Goal: Task Accomplishment & Management: Use online tool/utility

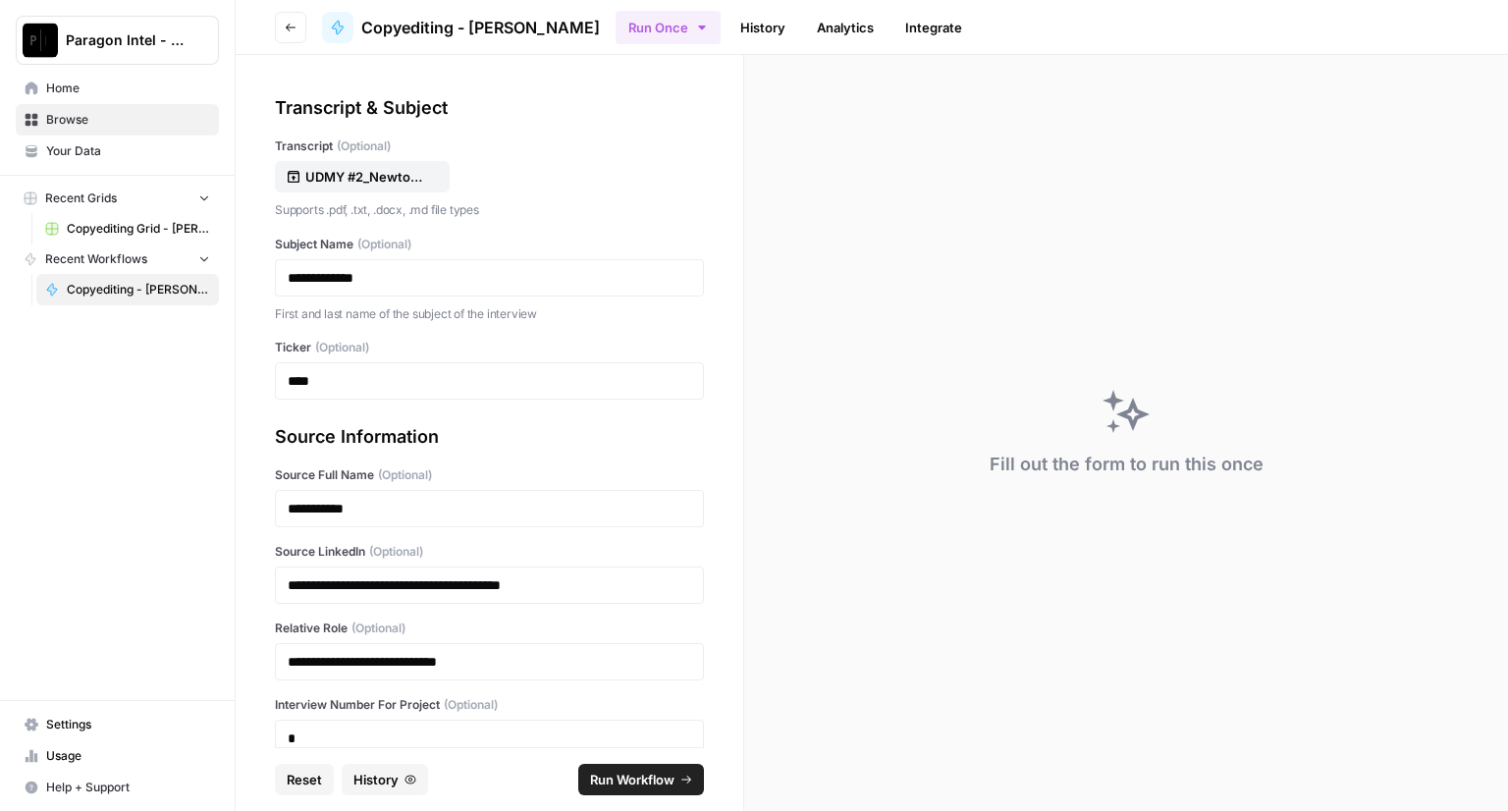
scroll to position [107, 0]
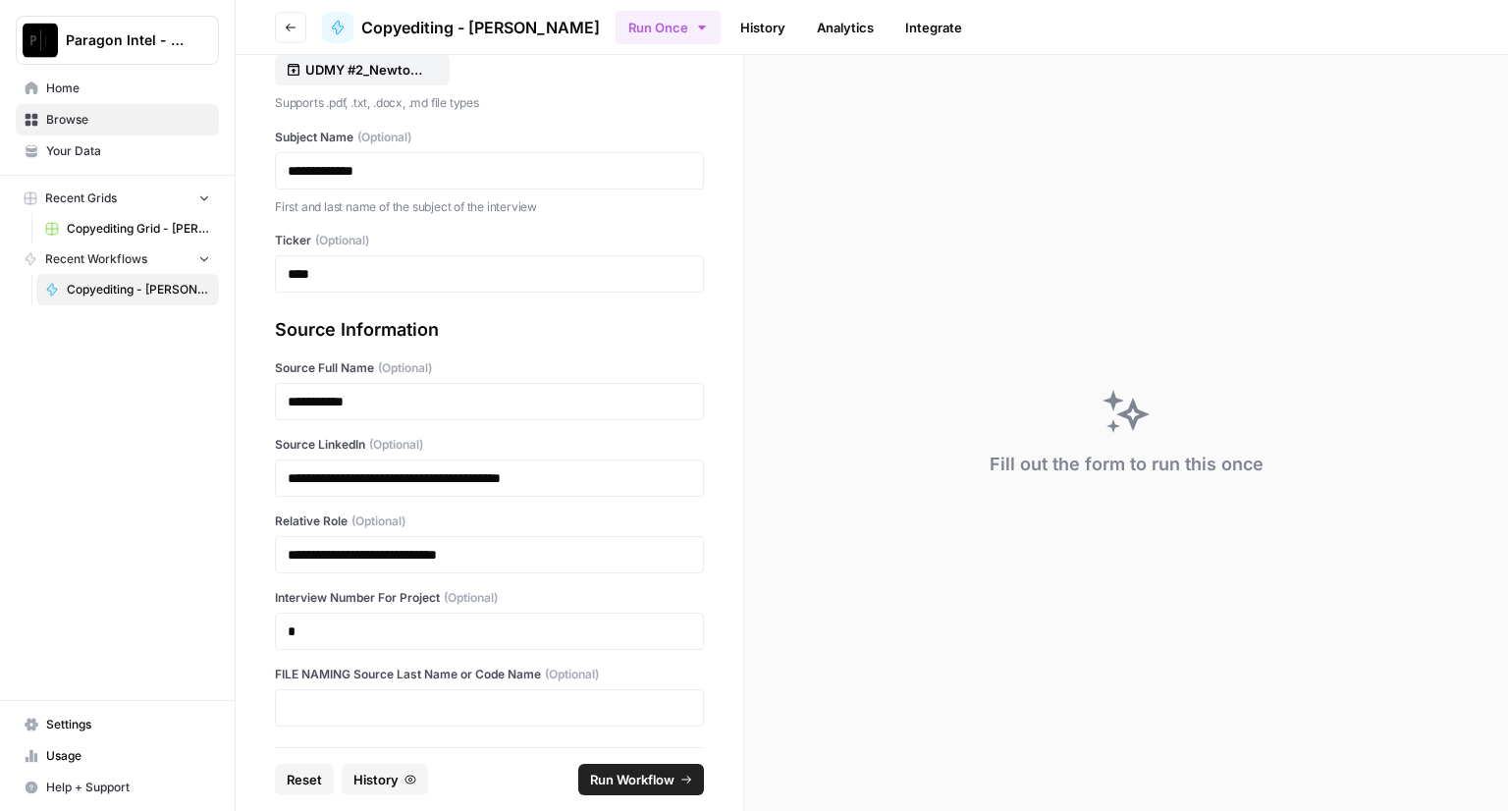
click at [116, 222] on span "Copyediting Grid - [PERSON_NAME]" at bounding box center [138, 229] width 143 height 18
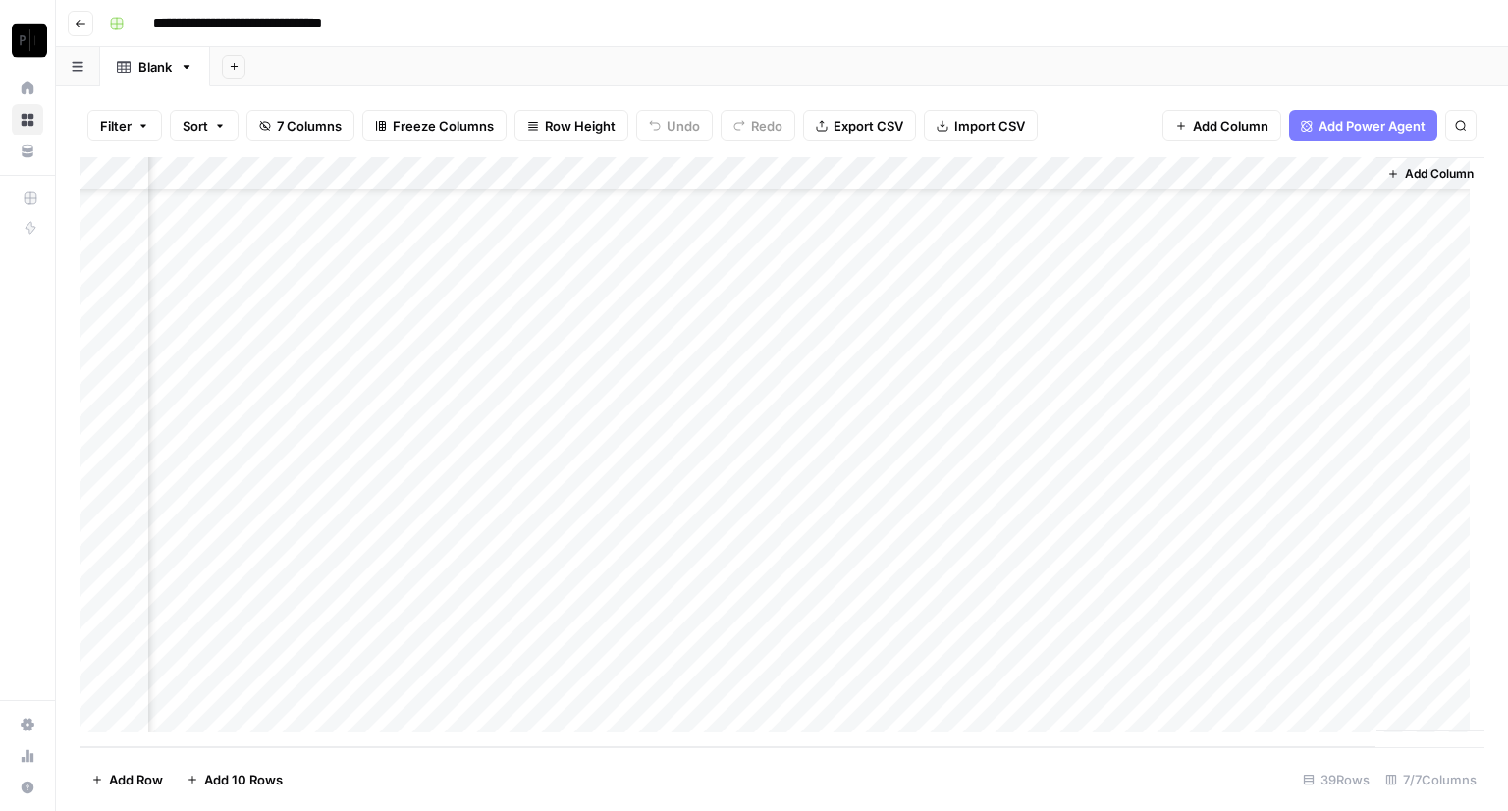
scroll to position [791, 0]
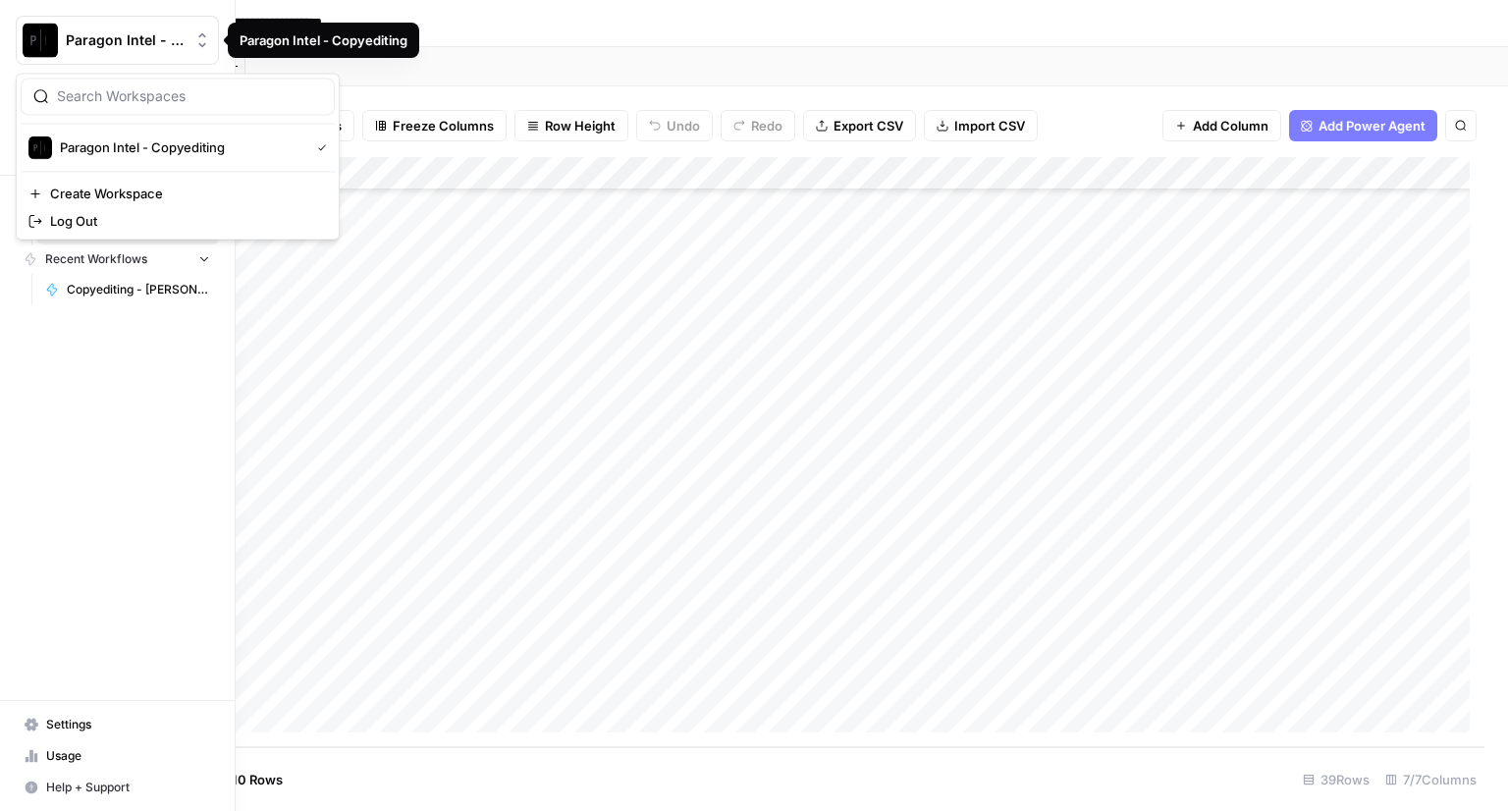
click at [92, 46] on span "Paragon Intel - Copyediting" at bounding box center [125, 40] width 119 height 20
click at [122, 146] on span "Paragon Intel - Copyediting" at bounding box center [181, 147] width 242 height 20
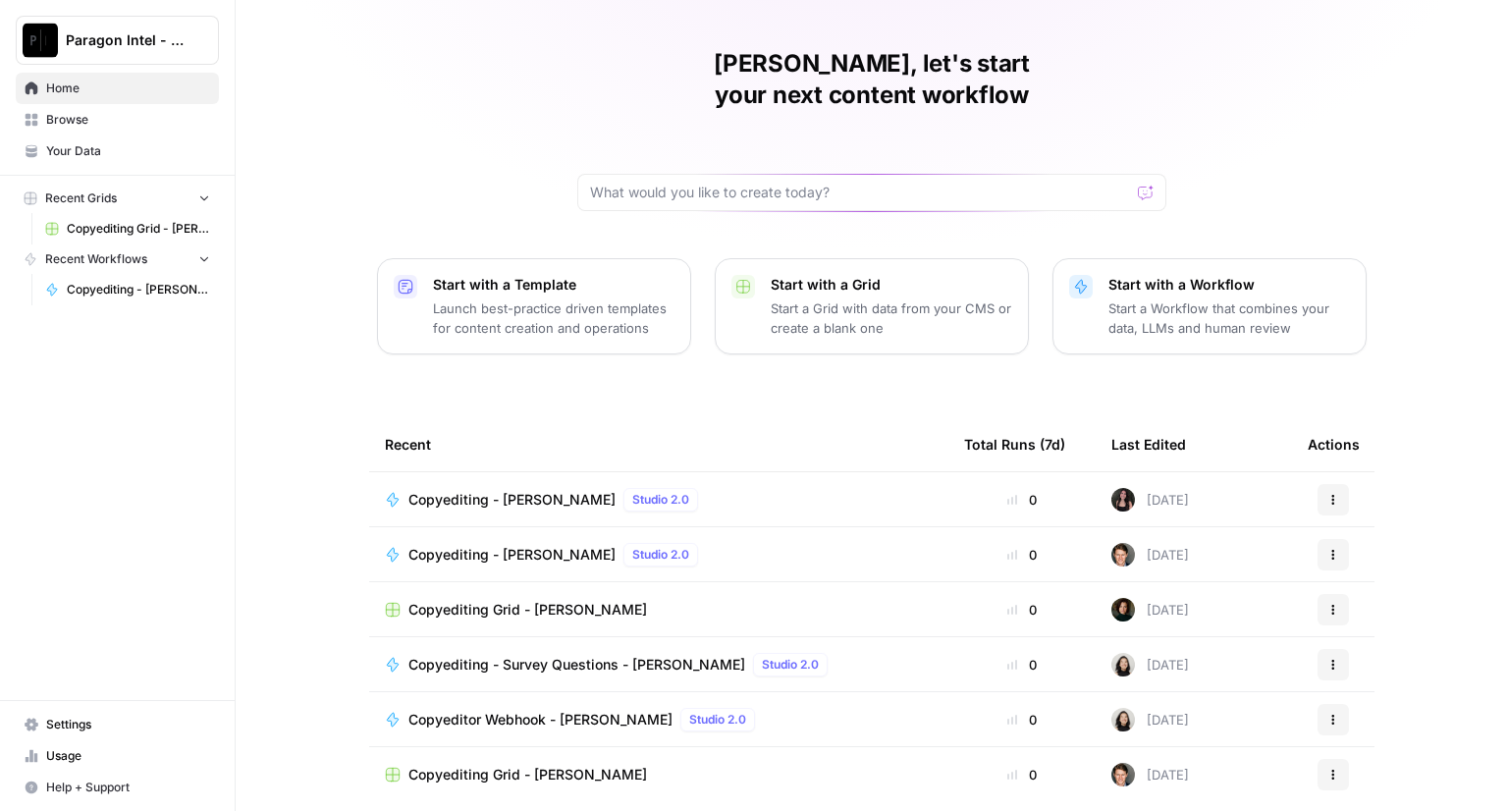
scroll to position [91, 0]
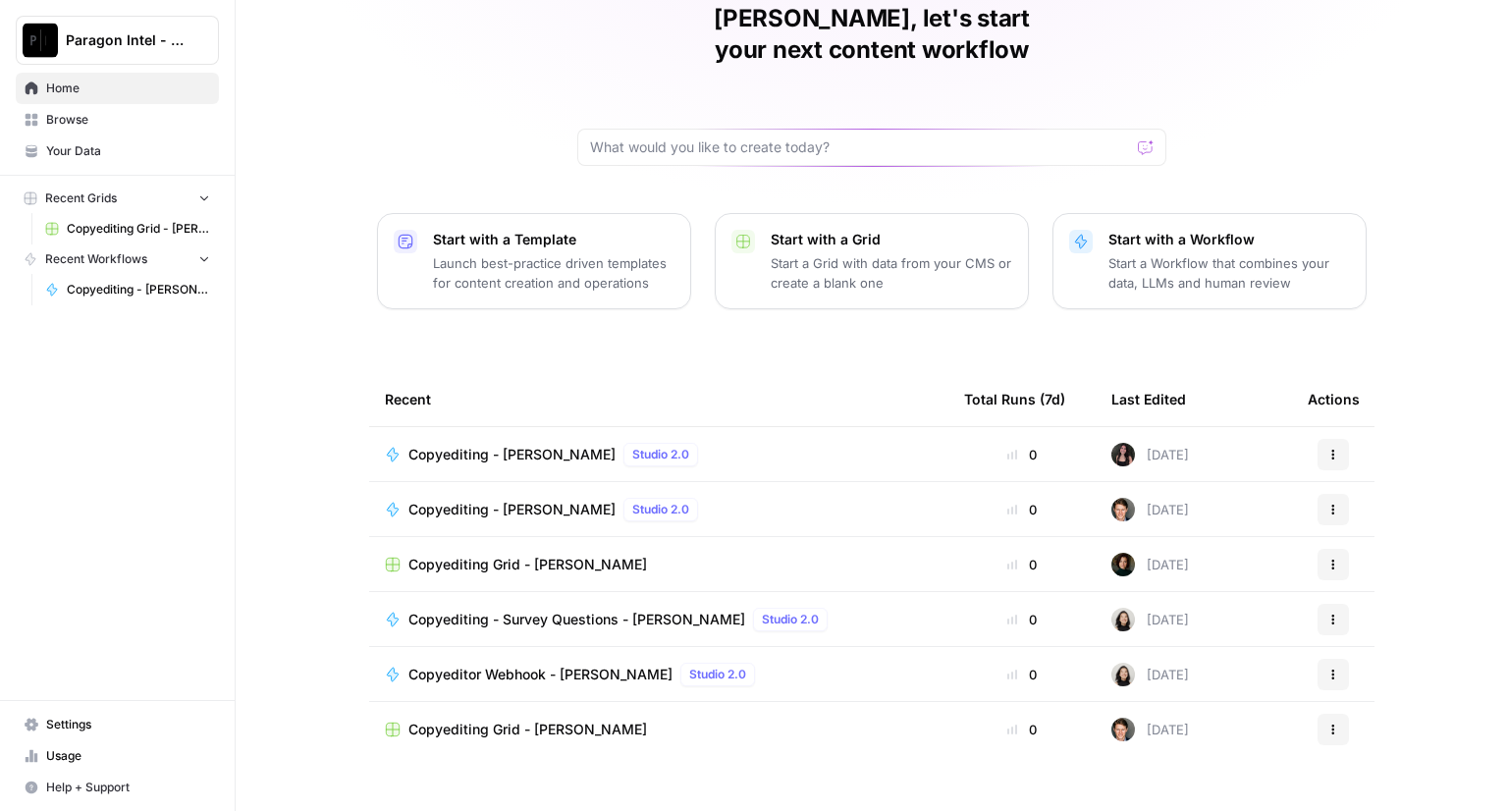
click at [505, 720] on span "Copyediting Grid - [PERSON_NAME]" at bounding box center [527, 730] width 239 height 20
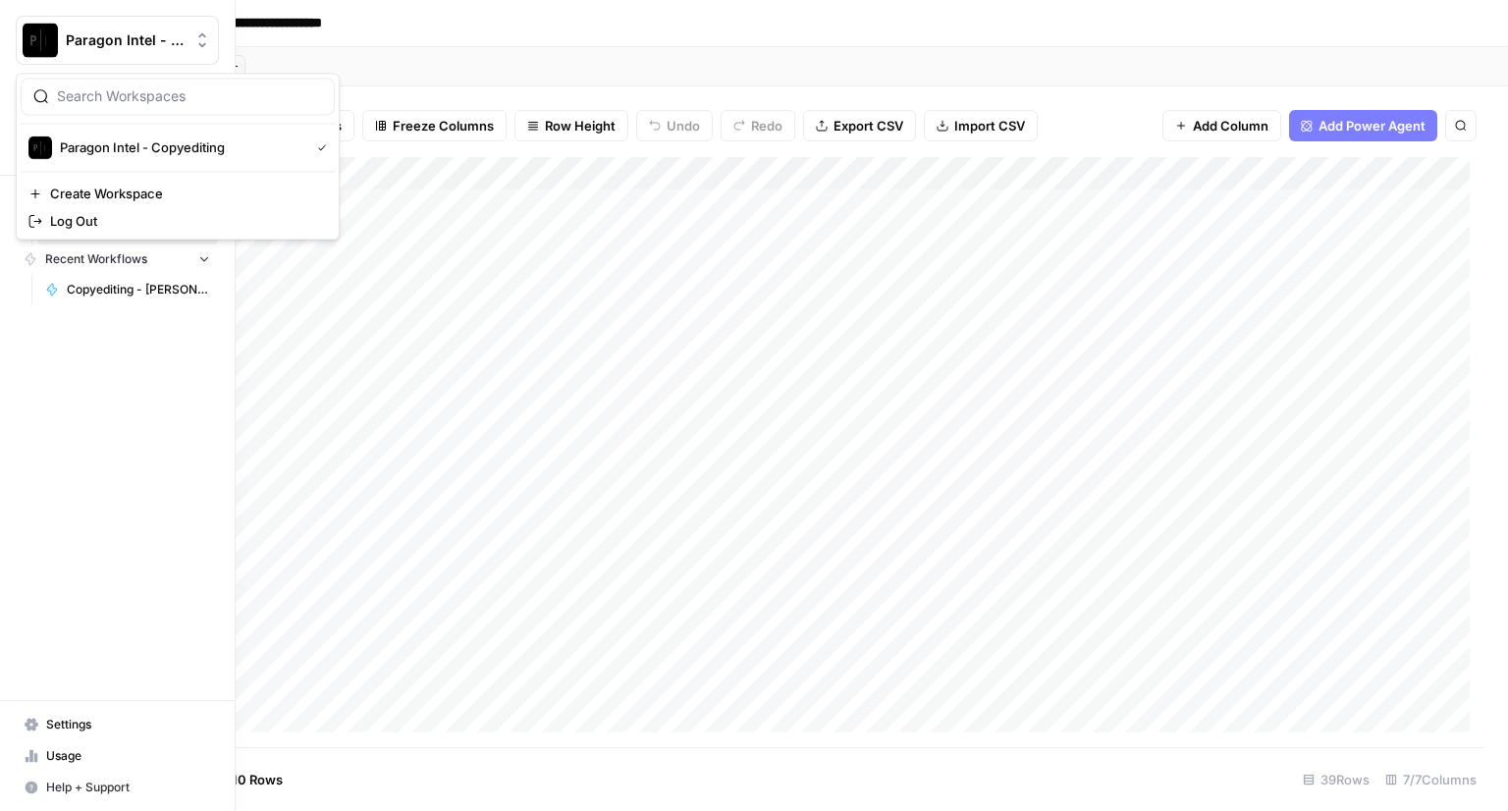
click at [120, 44] on span "Paragon Intel - Copyediting" at bounding box center [125, 40] width 119 height 20
click at [86, 142] on span "Paragon Intel - Copyediting" at bounding box center [181, 147] width 242 height 20
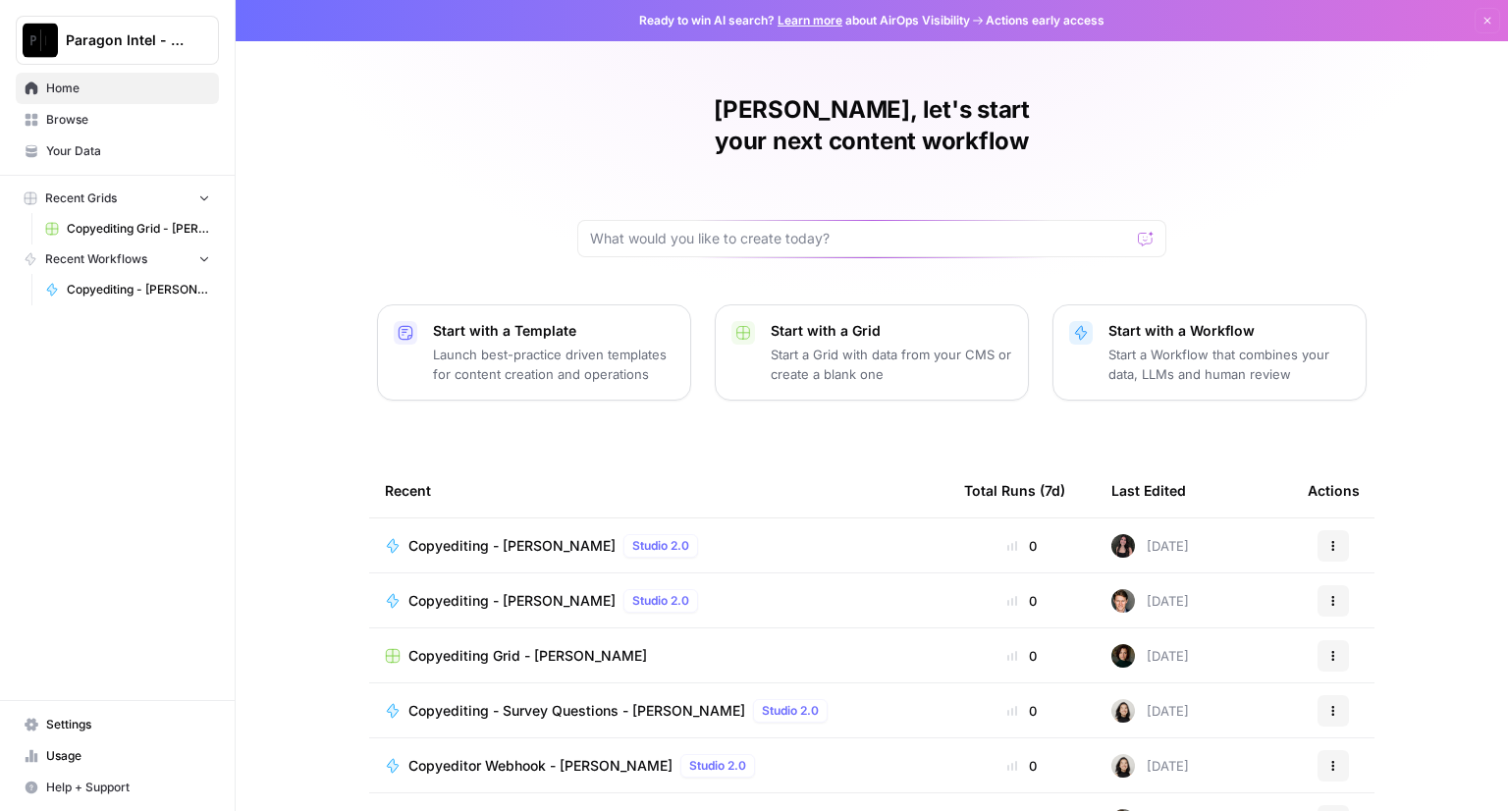
click at [508, 536] on span "Copyediting - [PERSON_NAME]" at bounding box center [511, 546] width 207 height 20
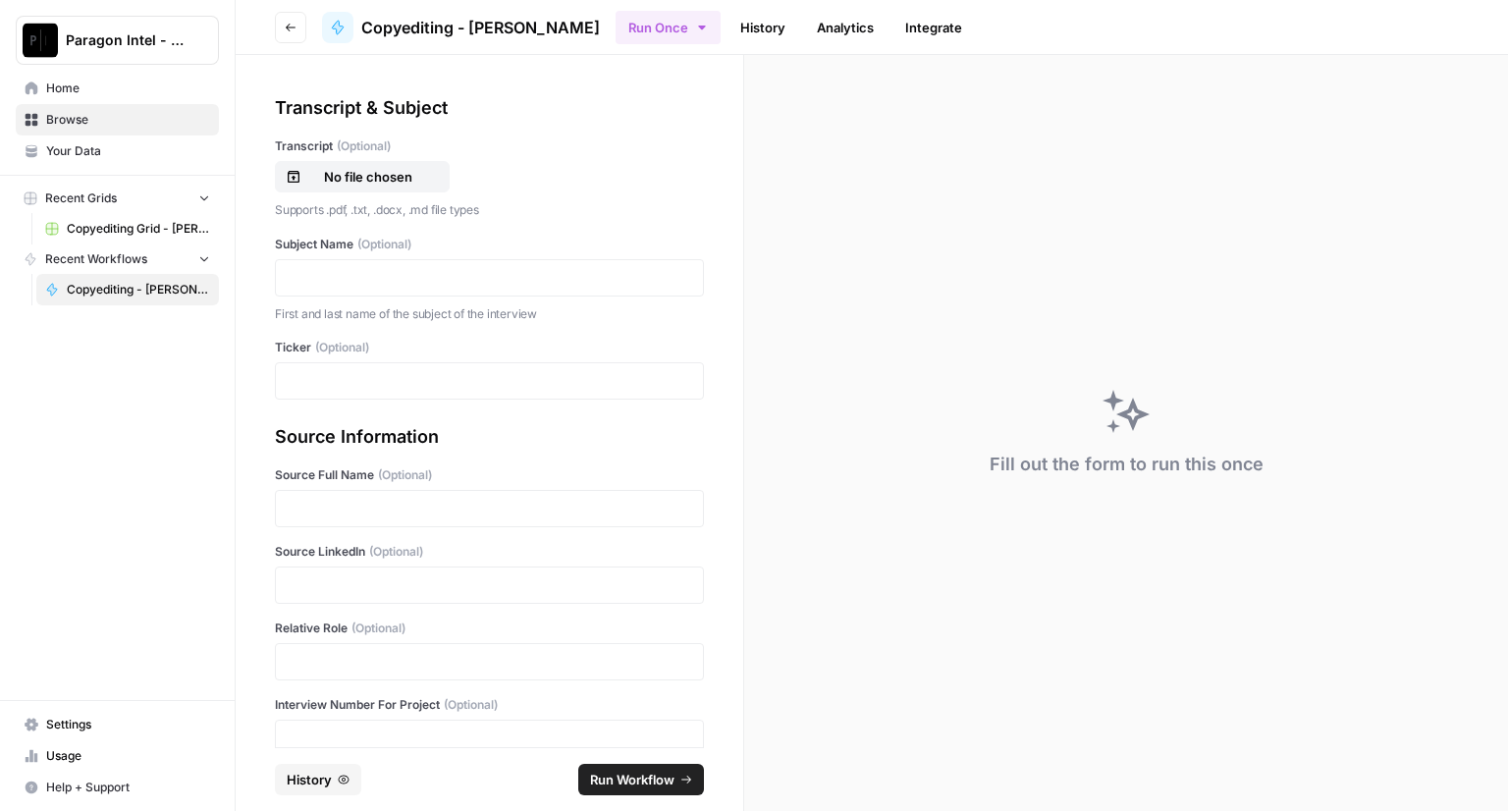
click at [759, 21] on link "History" at bounding box center [763, 27] width 69 height 31
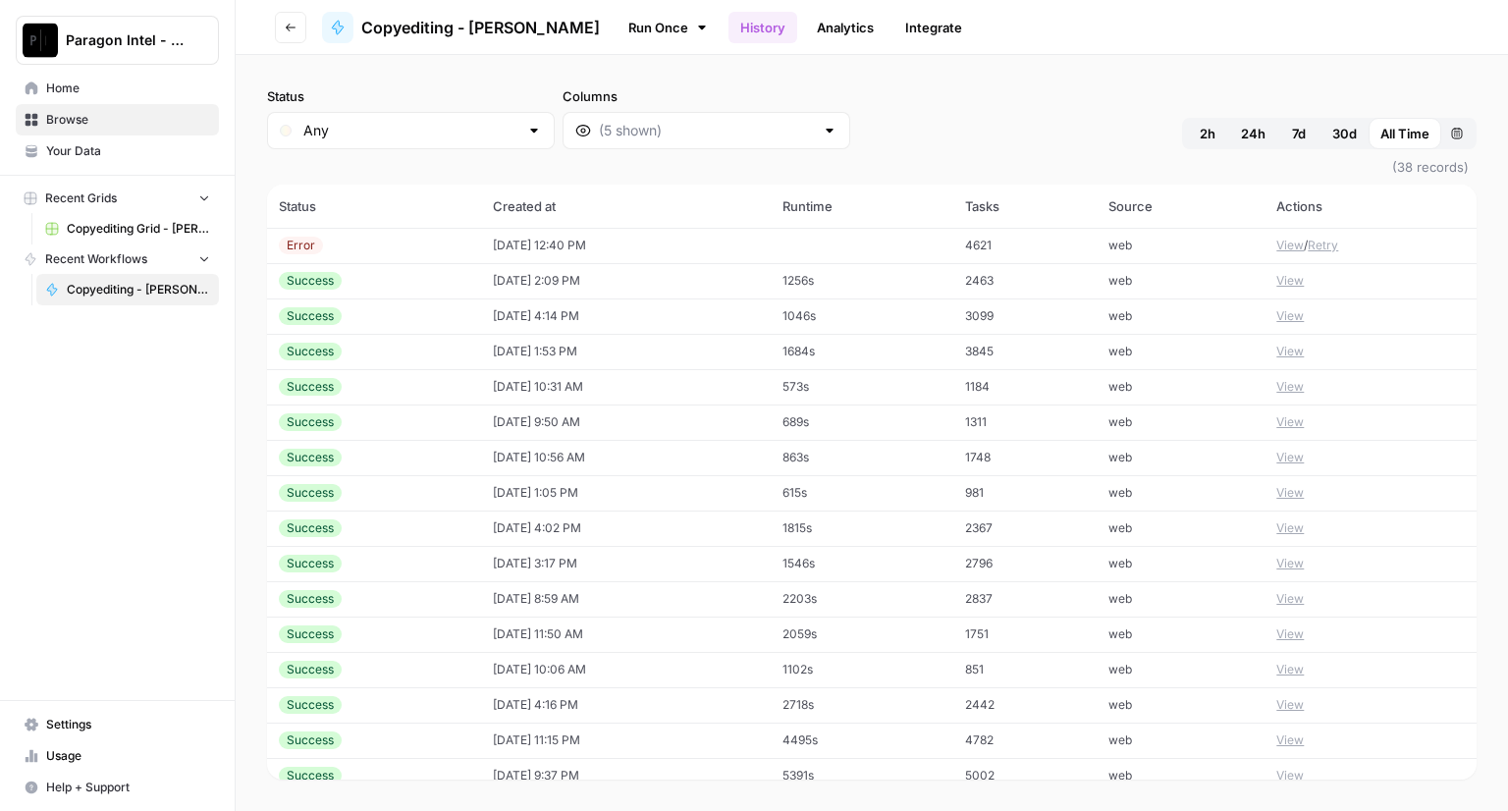
click at [1282, 248] on button "View" at bounding box center [1289, 246] width 27 height 18
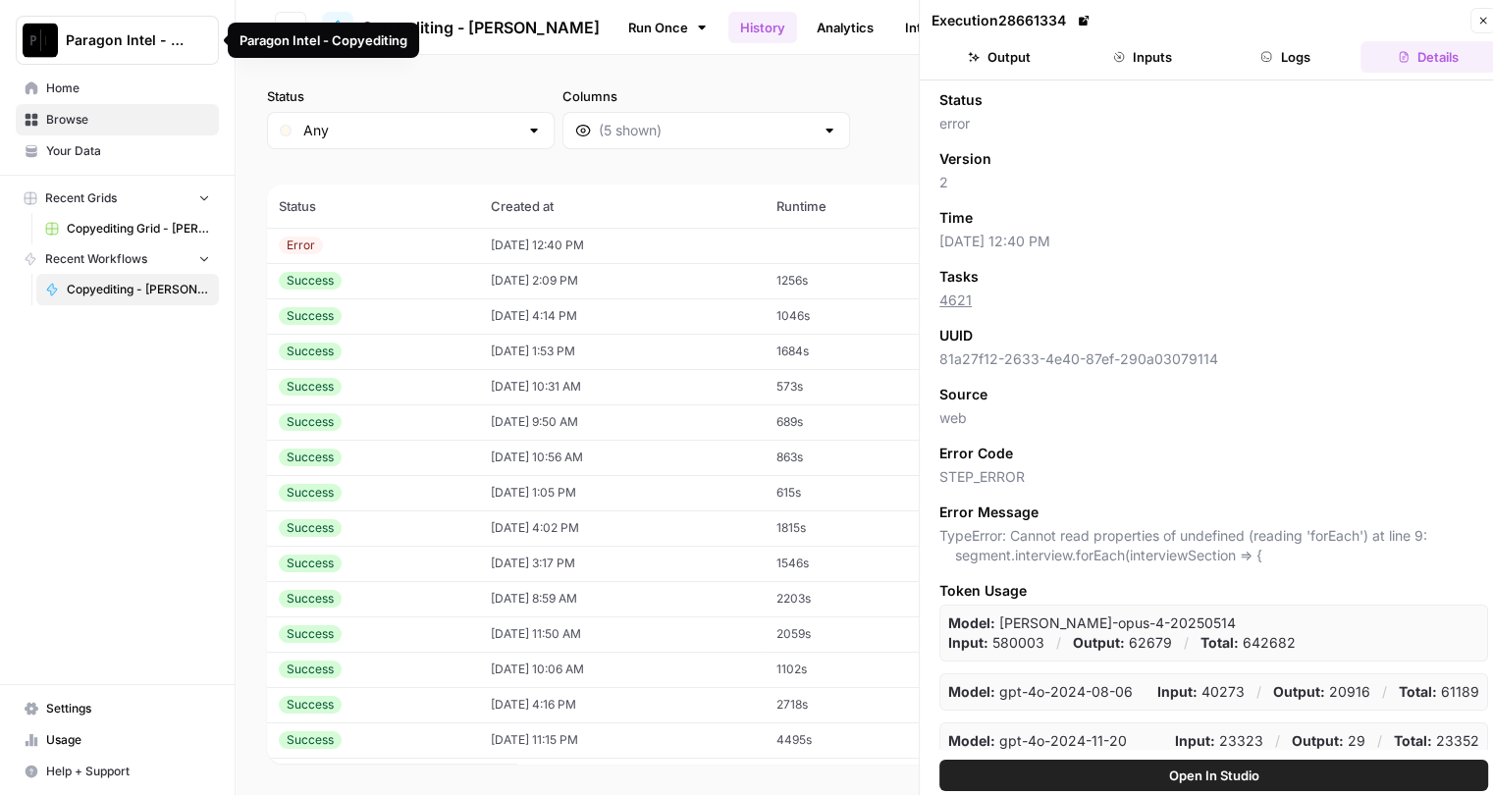
click at [72, 94] on span "Home" at bounding box center [128, 89] width 164 height 18
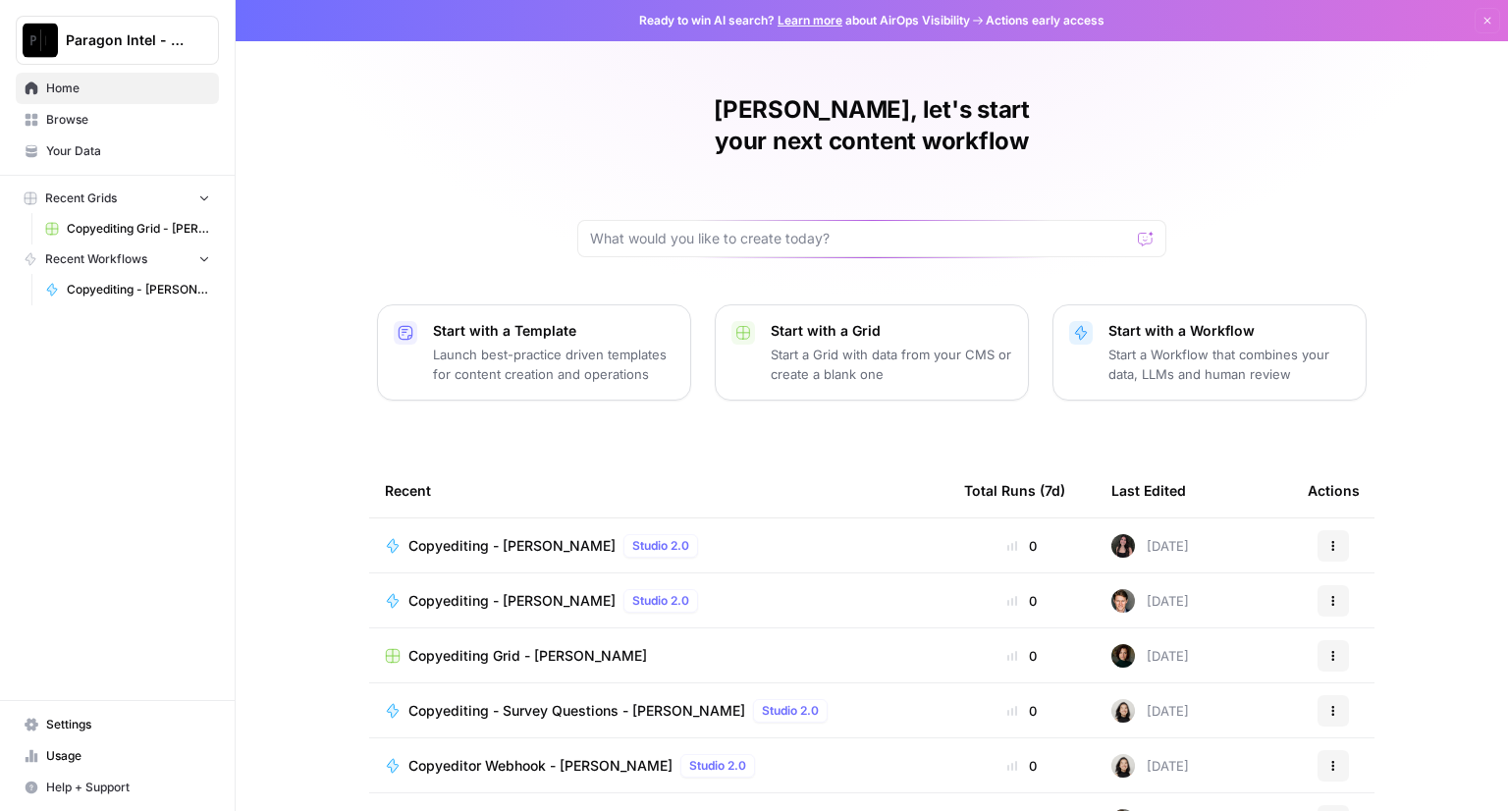
click at [473, 536] on span "Copyediting - [PERSON_NAME]" at bounding box center [511, 546] width 207 height 20
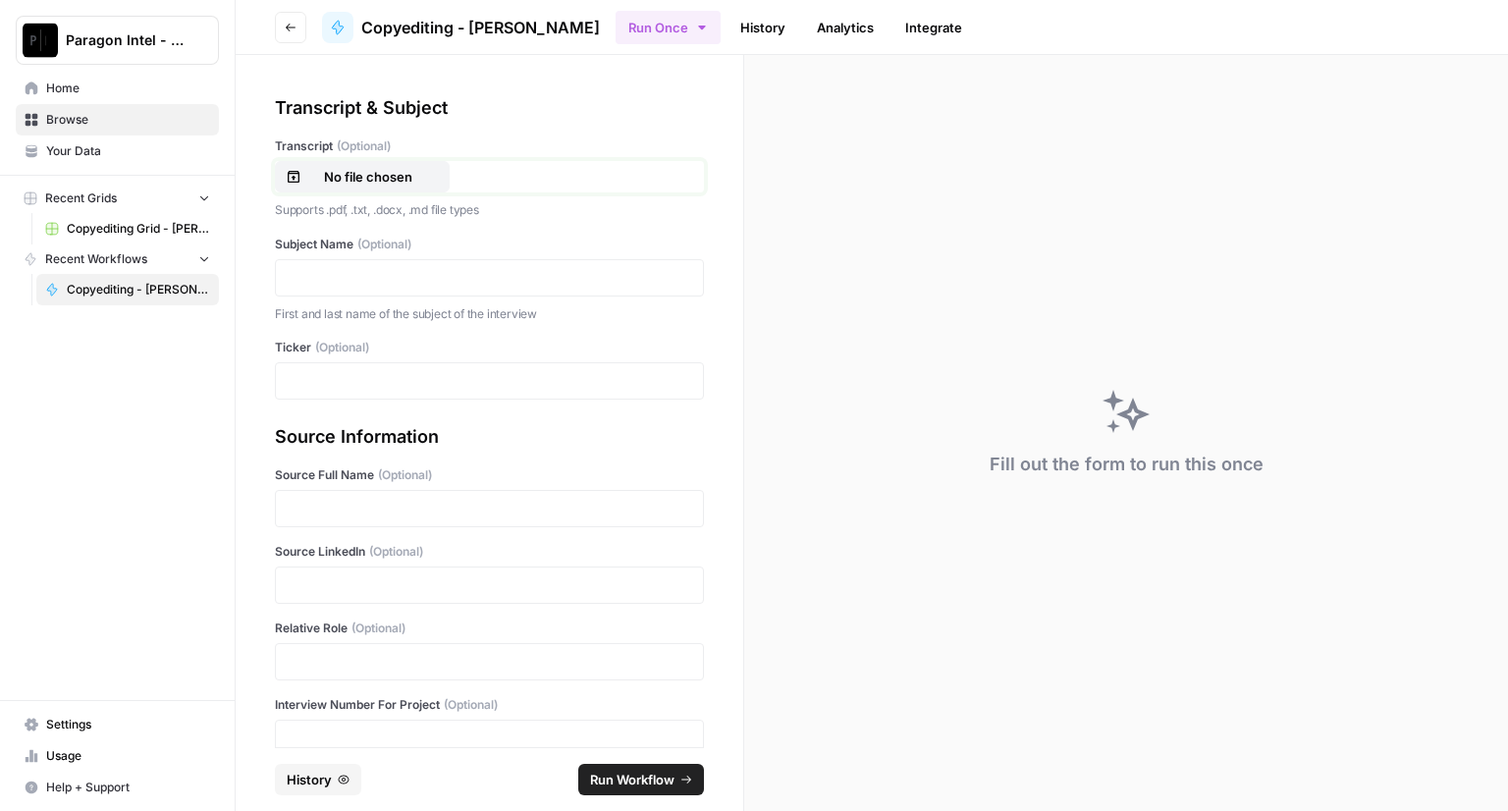
click at [365, 187] on button "No file chosen" at bounding box center [362, 176] width 175 height 31
click at [314, 284] on p at bounding box center [490, 278] width 404 height 20
click at [306, 394] on div at bounding box center [489, 380] width 429 height 37
click at [314, 378] on p at bounding box center [490, 381] width 404 height 20
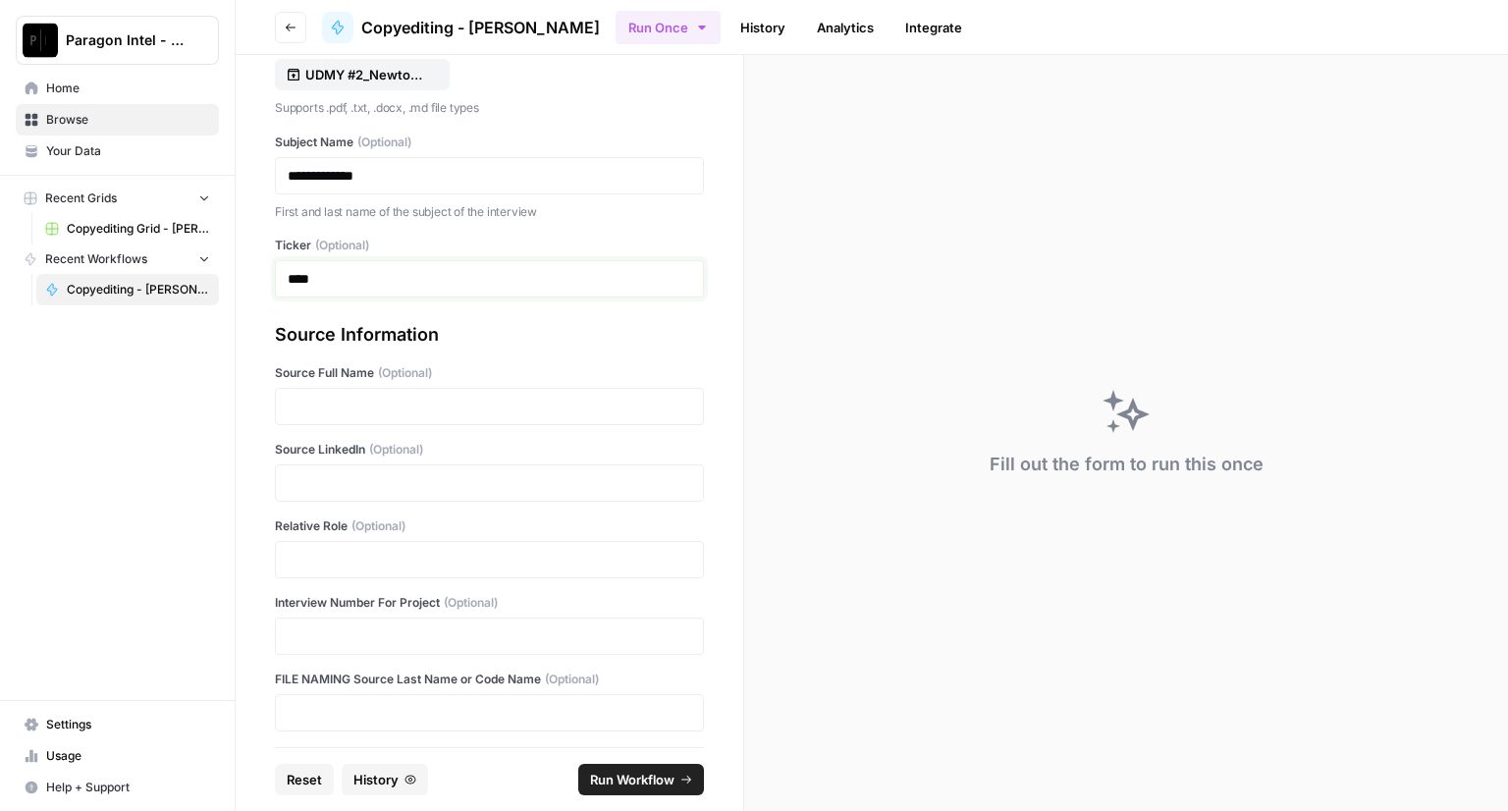
scroll to position [107, 0]
click at [369, 394] on p at bounding box center [490, 402] width 404 height 20
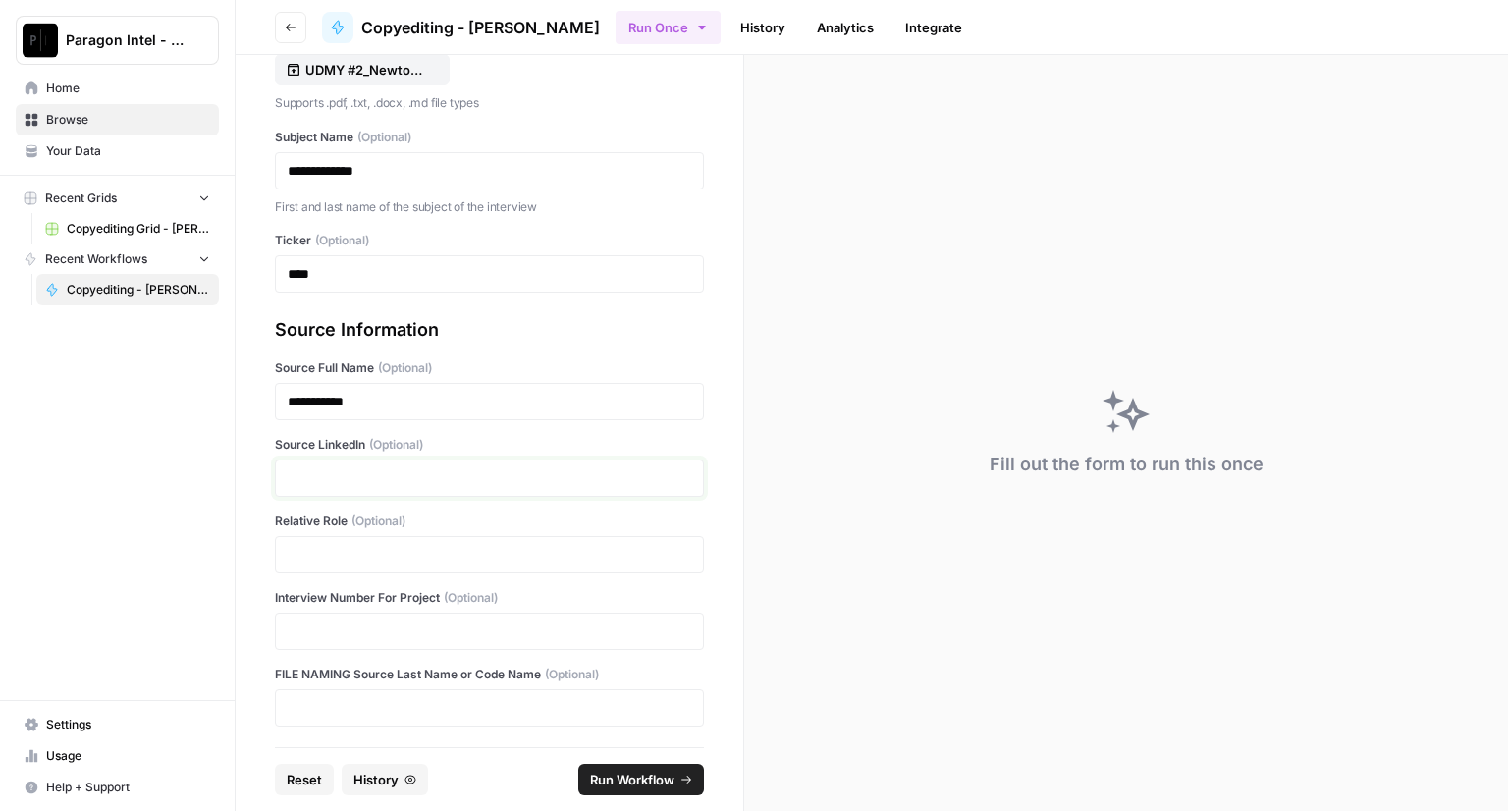
click at [363, 474] on p at bounding box center [490, 478] width 404 height 20
click at [346, 539] on div at bounding box center [489, 554] width 429 height 37
click at [349, 546] on p at bounding box center [490, 555] width 404 height 20
click at [315, 617] on div at bounding box center [489, 631] width 429 height 37
click at [314, 621] on p at bounding box center [490, 631] width 404 height 20
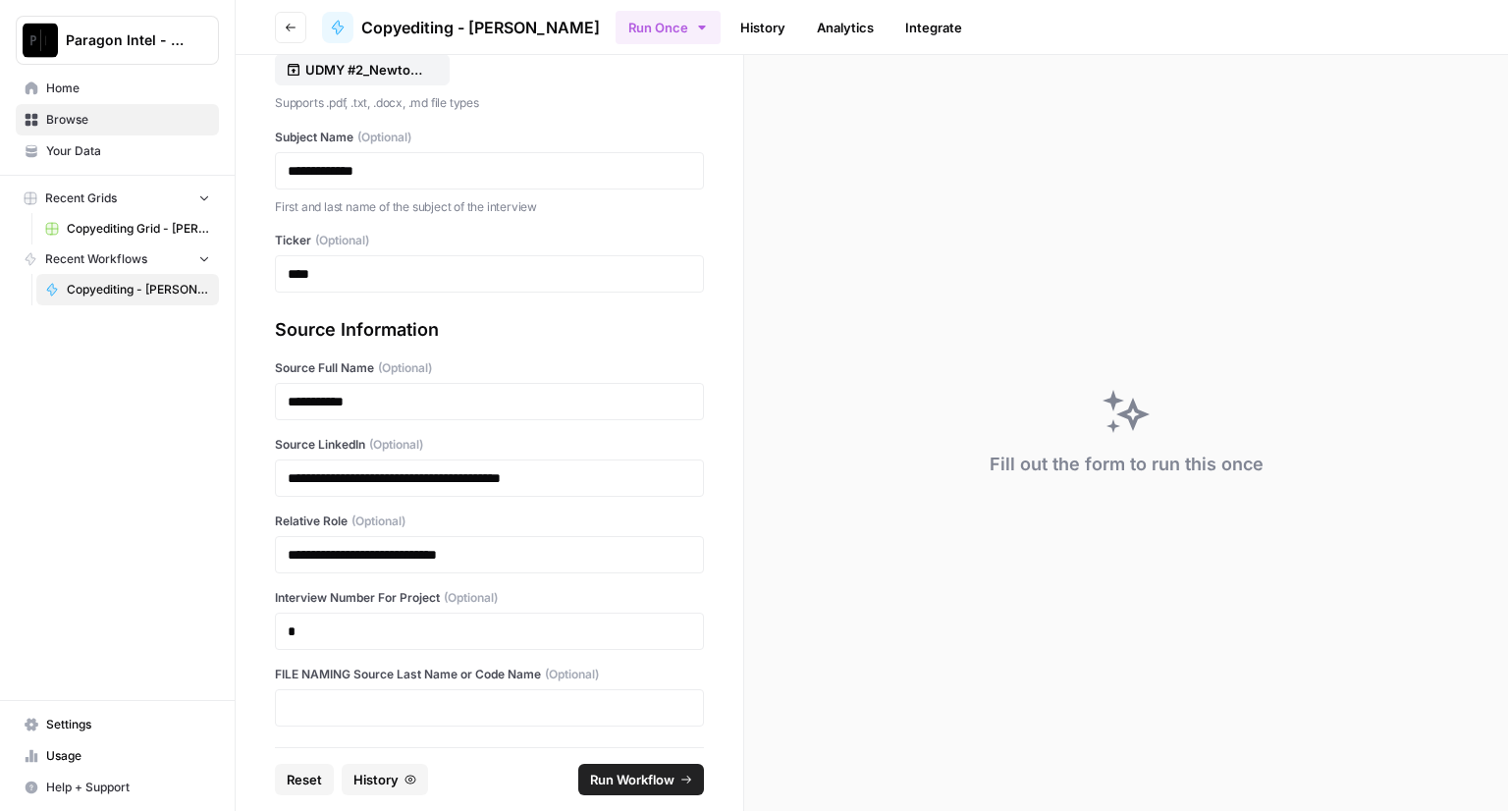
click at [604, 783] on span "Run Workflow" at bounding box center [632, 780] width 84 height 20
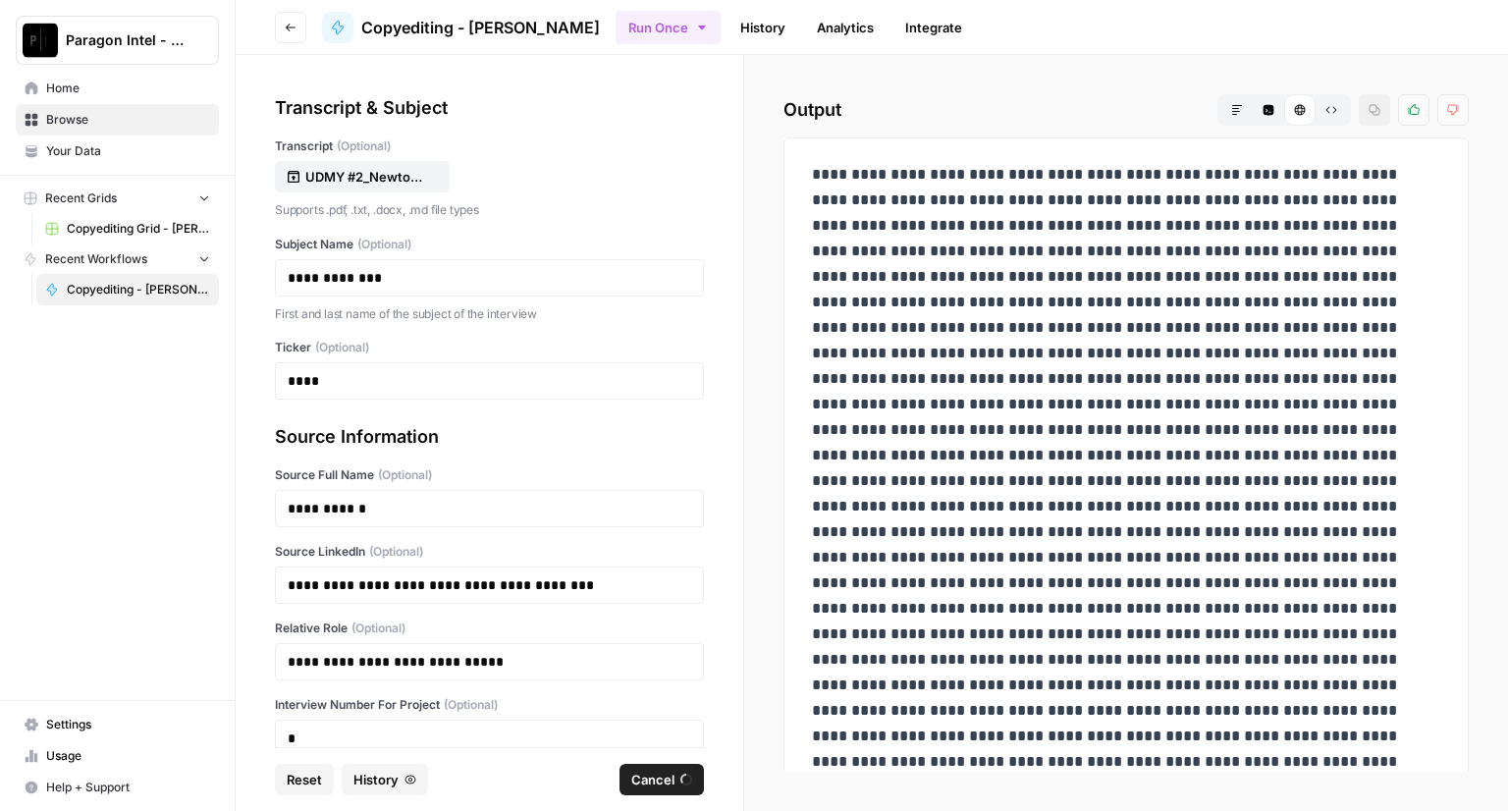
scroll to position [107, 0]
